Goal: Information Seeking & Learning: Learn about a topic

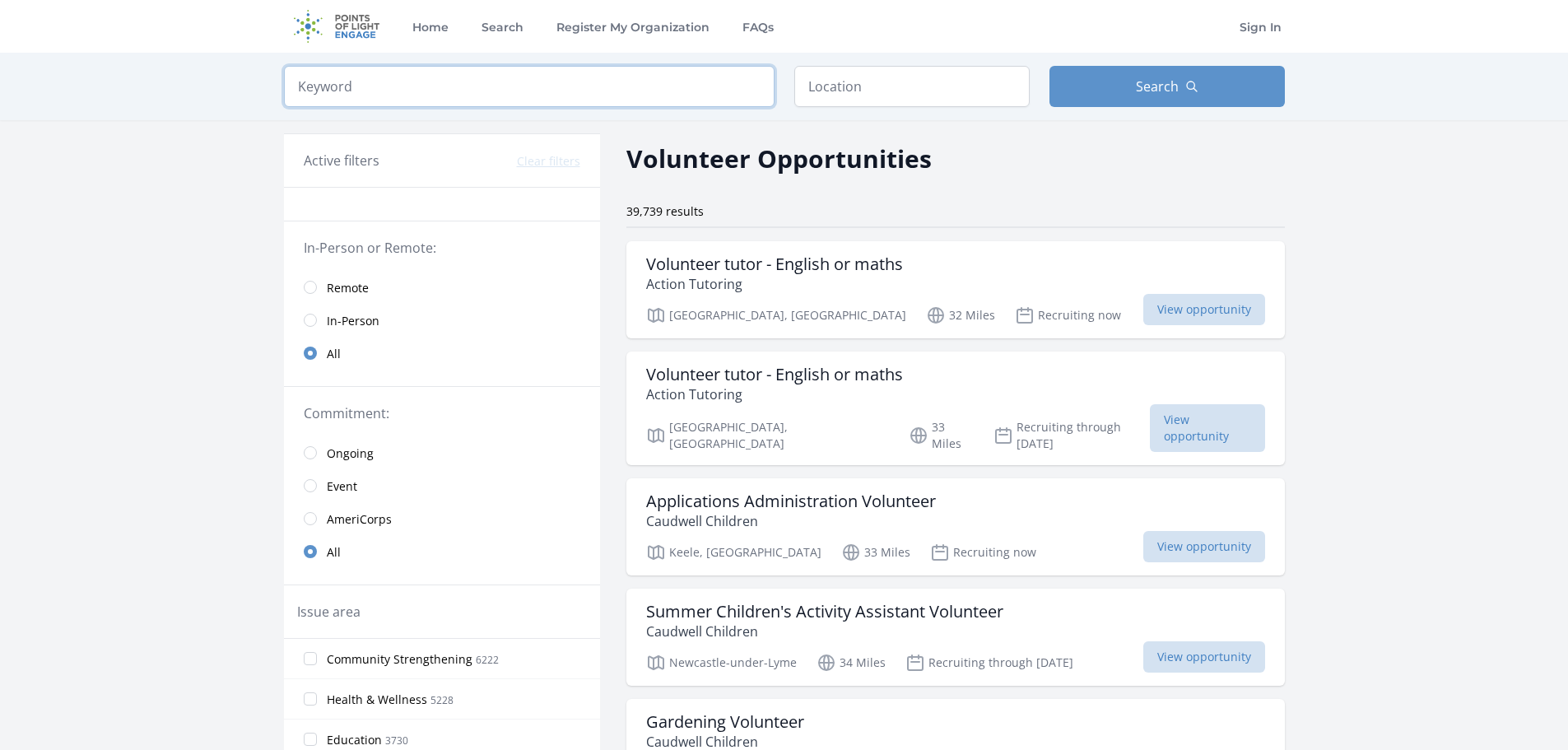
click at [391, 72] on input "search" at bounding box center [529, 87] width 491 height 41
type input "corporate"
click button "submit" at bounding box center [0, 0] width 0 height 0
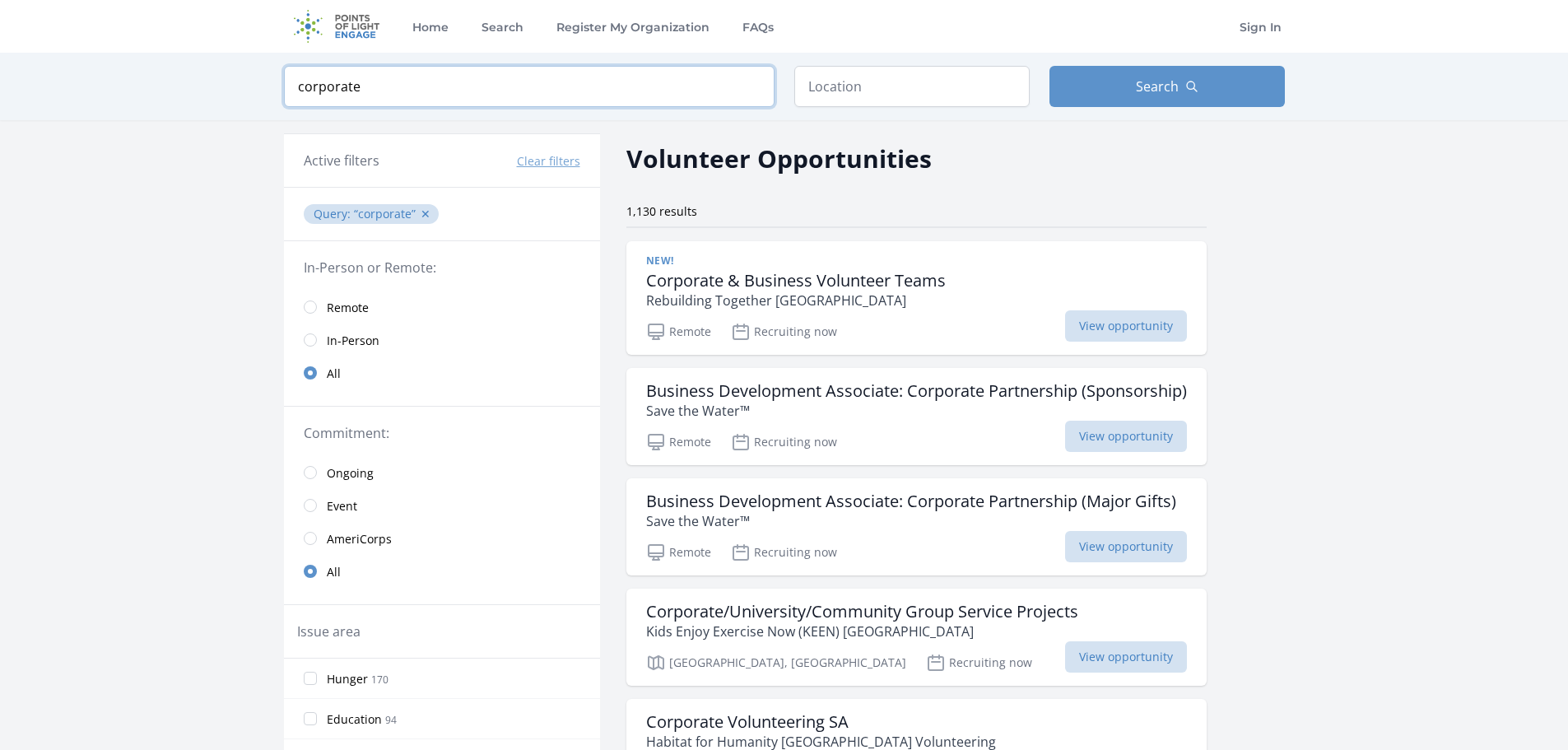
drag, startPoint x: 372, startPoint y: 79, endPoint x: 272, endPoint y: 80, distance: 100.0
click at [272, 80] on div "Keyword corporate Location Search" at bounding box center [784, 87] width 1054 height 68
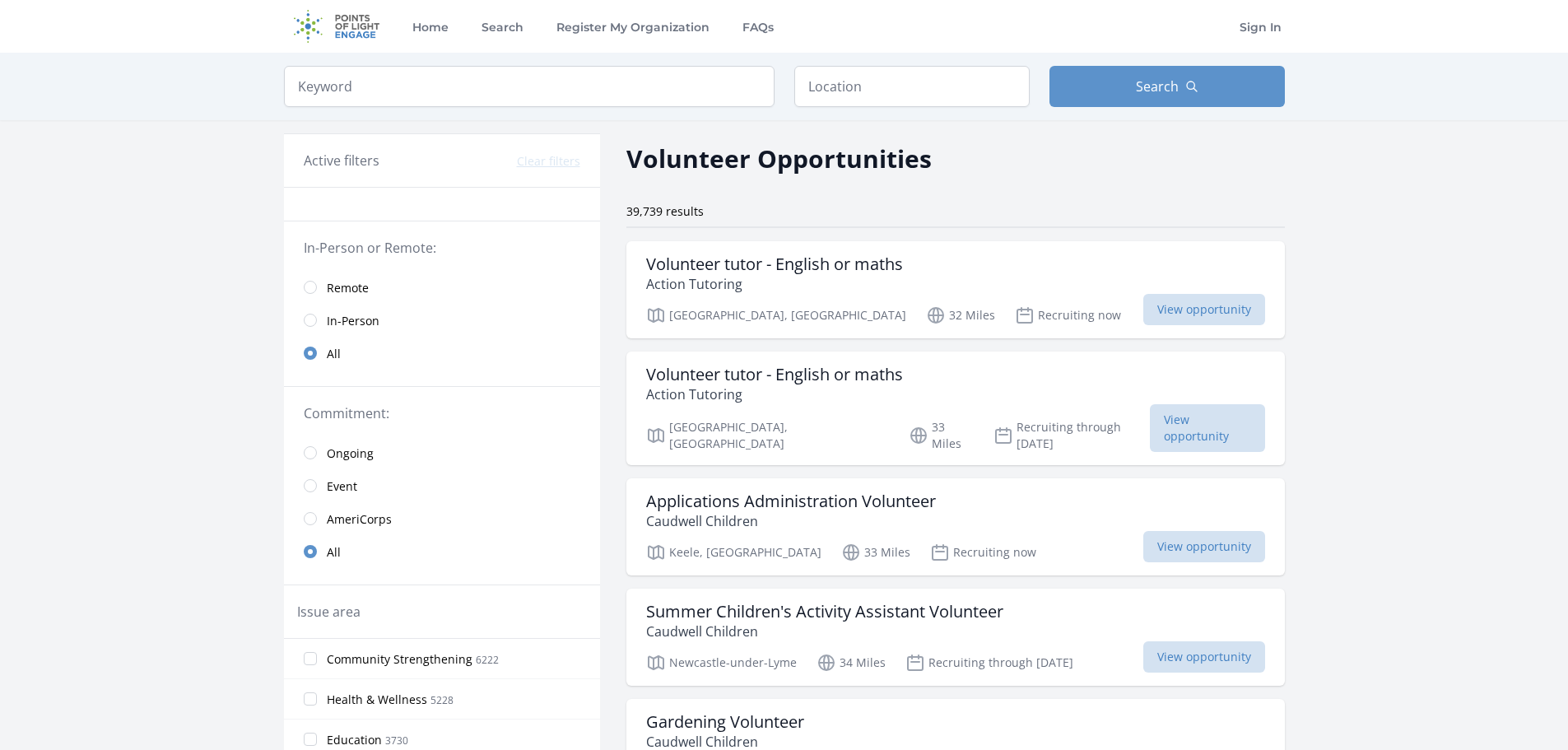
click at [233, 116] on div "Keyword Location Search" at bounding box center [784, 87] width 1568 height 68
click at [903, 69] on input "text" at bounding box center [912, 87] width 235 height 41
click at [1093, 75] on button "Search" at bounding box center [1167, 87] width 235 height 41
click at [1093, 90] on button "Search" at bounding box center [1167, 87] width 235 height 41
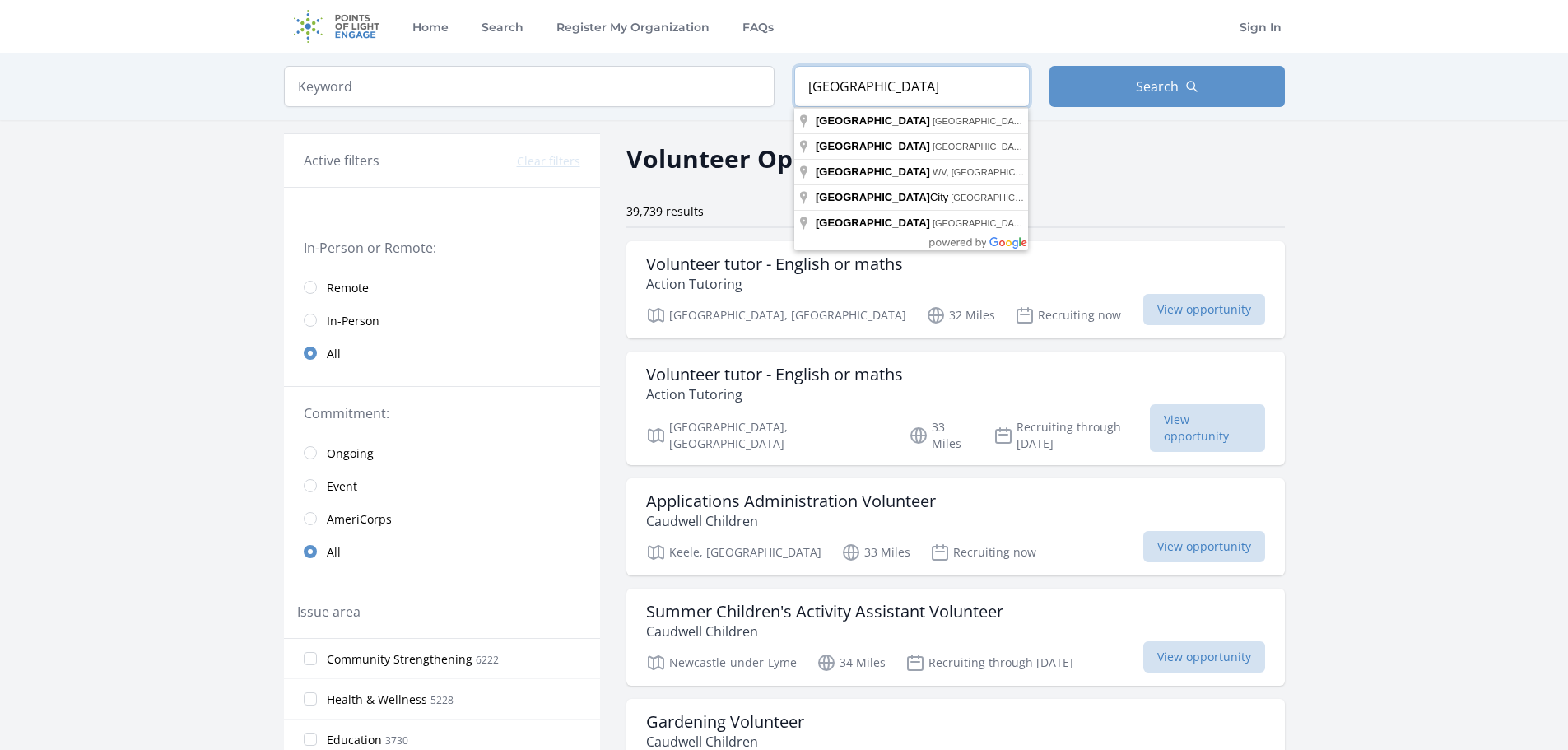
click at [876, 97] on input "[GEOGRAPHIC_DATA]" at bounding box center [912, 87] width 235 height 41
type input "[GEOGRAPHIC_DATA], [GEOGRAPHIC_DATA]"
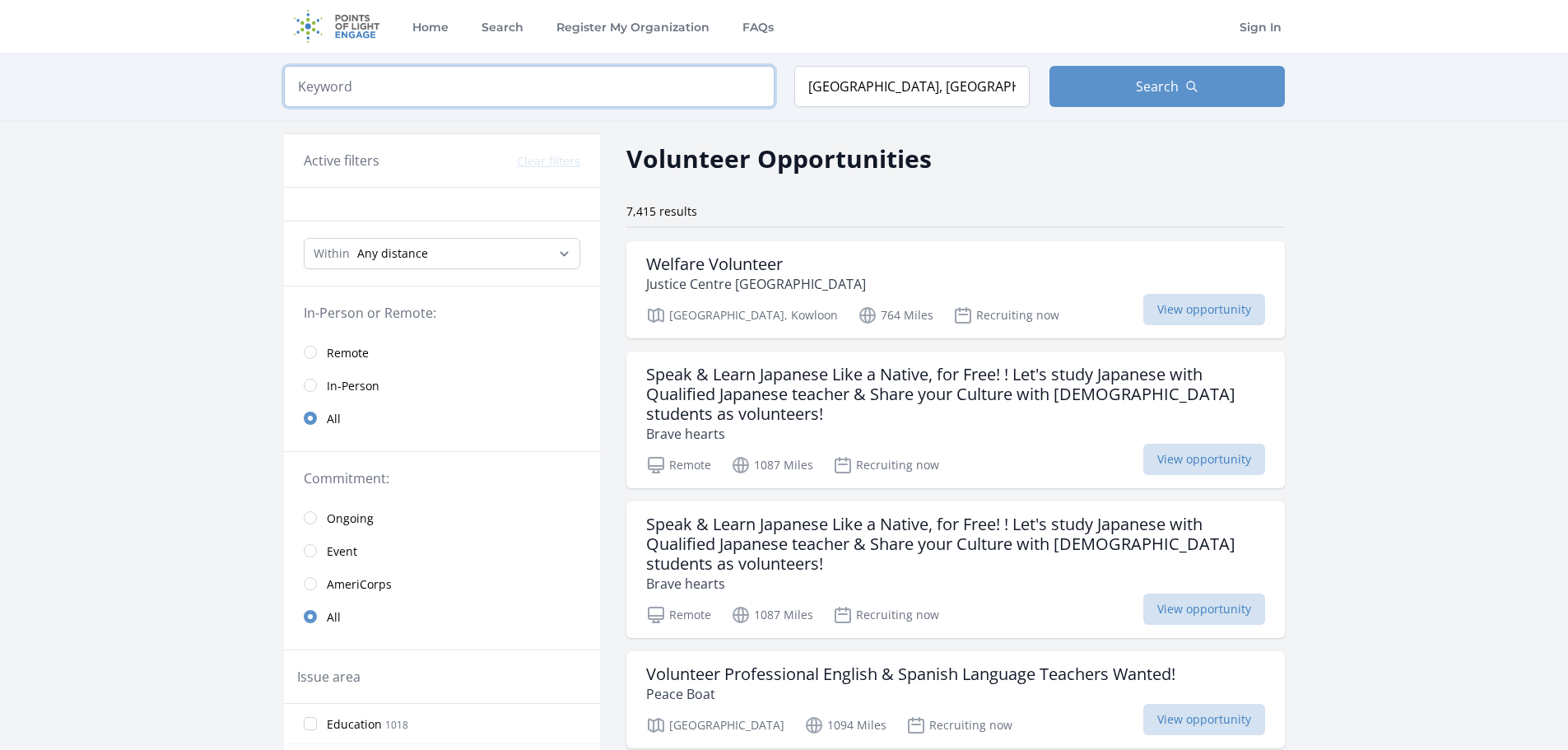
click at [607, 92] on input "search" at bounding box center [529, 87] width 491 height 41
type input "corporate"
click button "submit" at bounding box center [0, 0] width 0 height 0
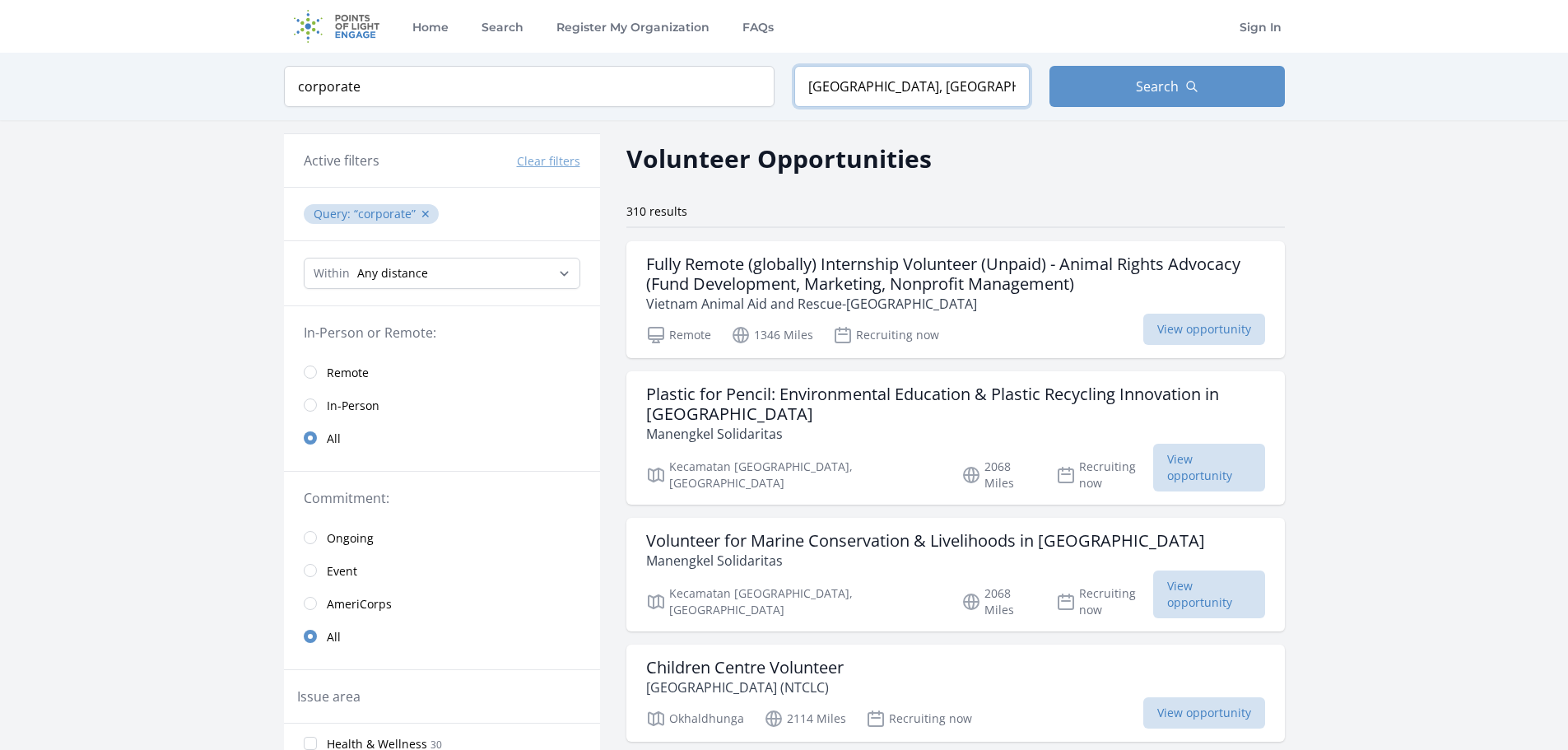
drag, startPoint x: 903, startPoint y: 91, endPoint x: 685, endPoint y: 114, distance: 219.2
click at [685, 114] on div "Keyword corporate Location [GEOGRAPHIC_DATA], [GEOGRAPHIC_DATA] Search" at bounding box center [784, 87] width 1054 height 68
click at [1138, 92] on span "Search" at bounding box center [1158, 87] width 43 height 20
click at [1157, 92] on span "Search" at bounding box center [1158, 87] width 43 height 20
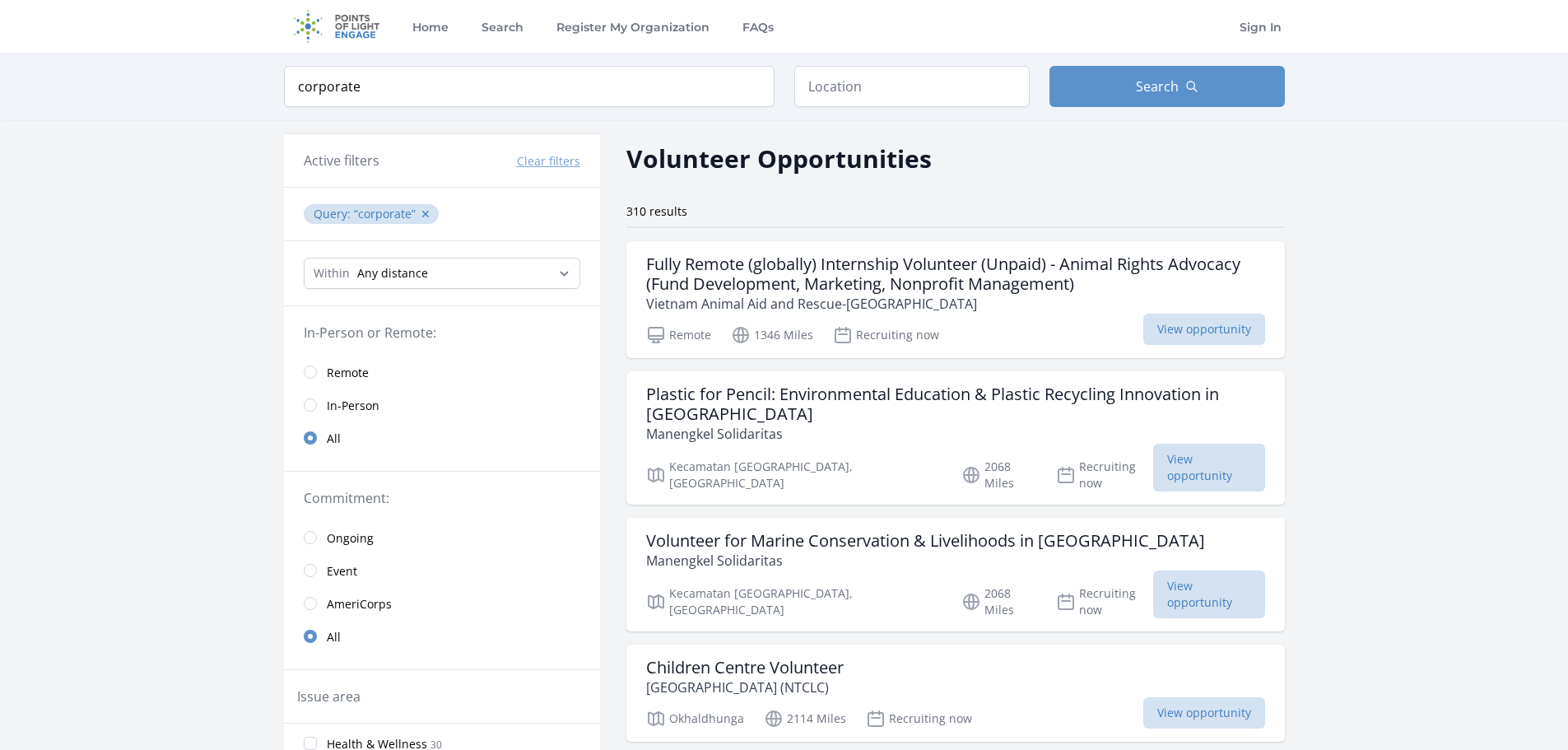
click at [867, 46] on div "Home Search Register My Organization FAQs Sign In" at bounding box center [784, 26] width 1001 height 53
click at [867, 90] on input "text" at bounding box center [912, 87] width 235 height 41
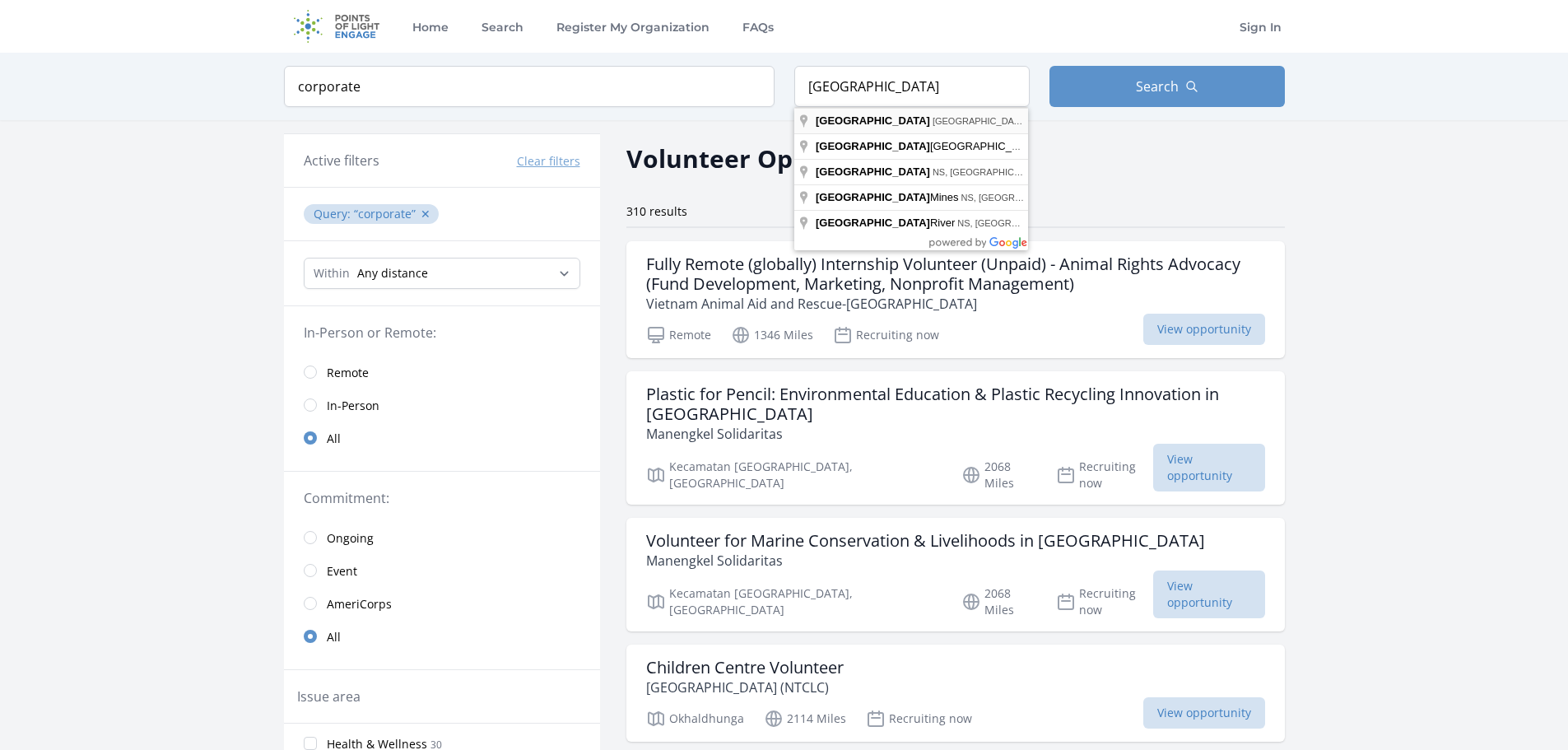
type input "[GEOGRAPHIC_DATA] [GEOGRAPHIC_DATA], [GEOGRAPHIC_DATA]"
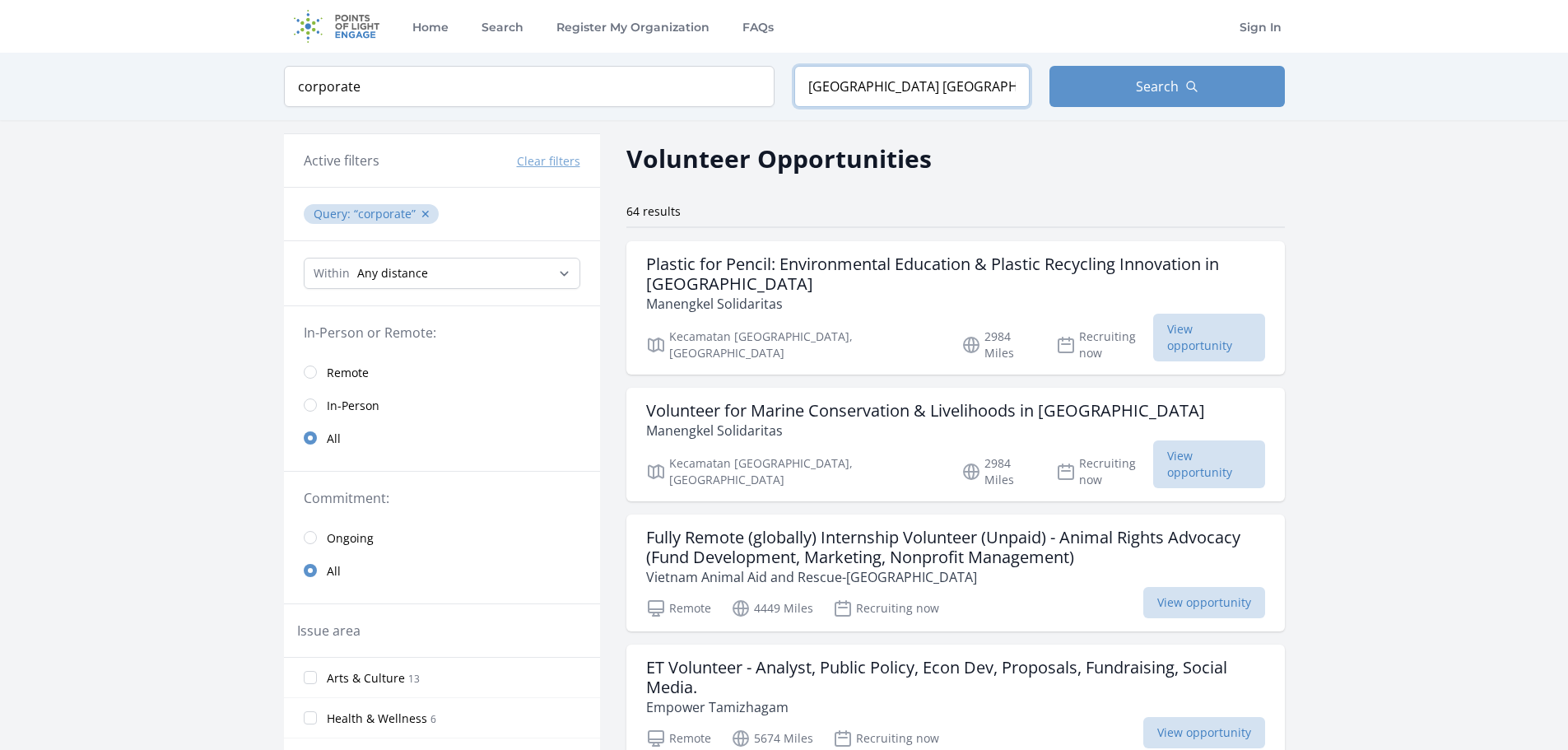
click at [919, 90] on input "[GEOGRAPHIC_DATA] [GEOGRAPHIC_DATA], [GEOGRAPHIC_DATA]" at bounding box center [912, 87] width 235 height 41
